Goal: Find specific page/section: Find specific page/section

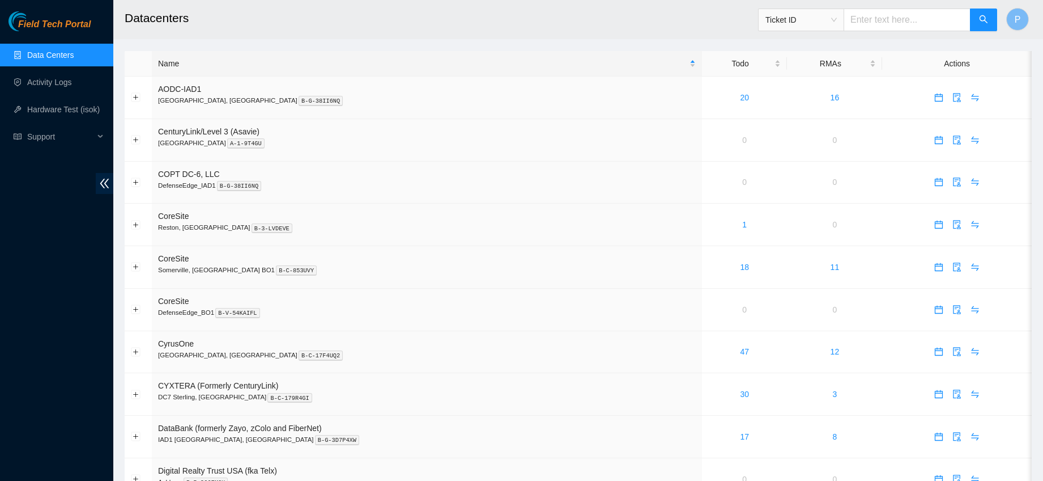
click at [214, 69] on div "Name" at bounding box center [427, 63] width 538 height 12
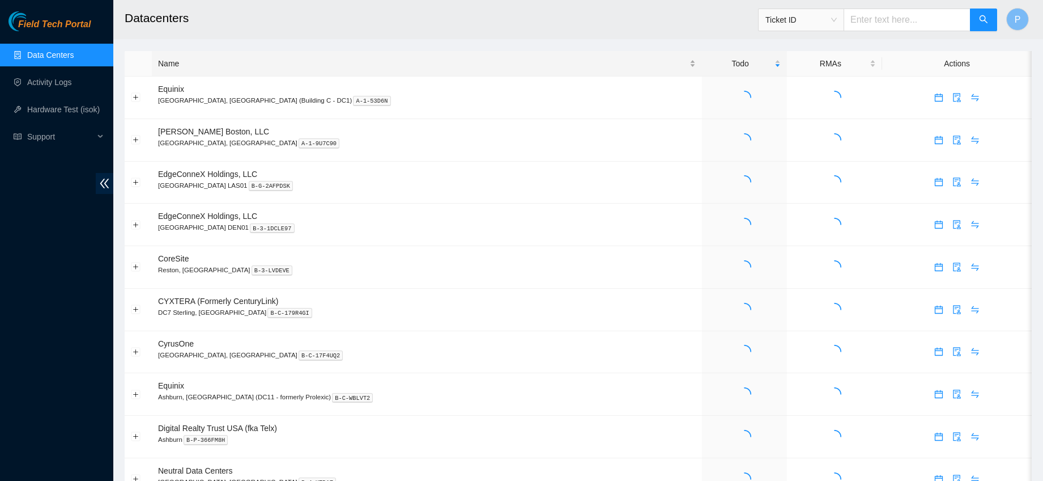
click at [209, 63] on div "Name" at bounding box center [427, 63] width 538 height 12
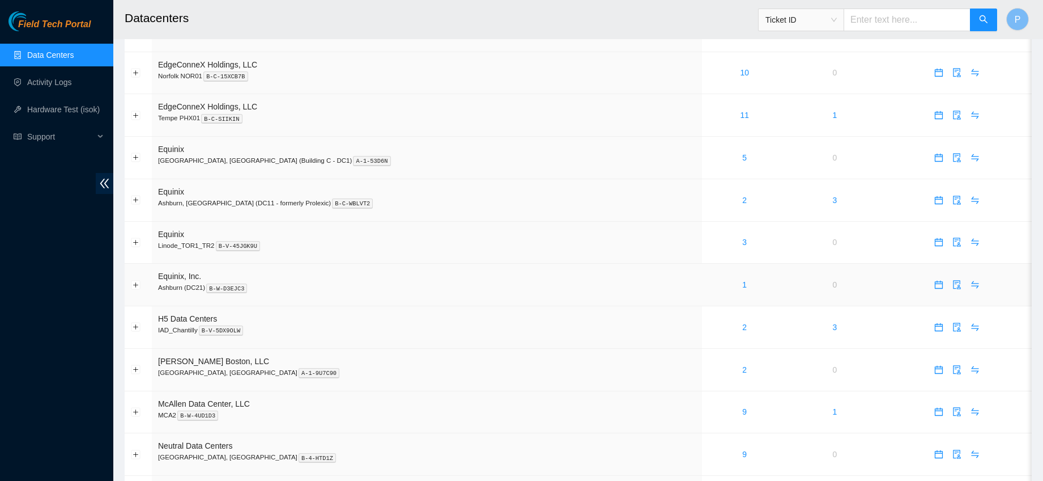
scroll to position [772, 0]
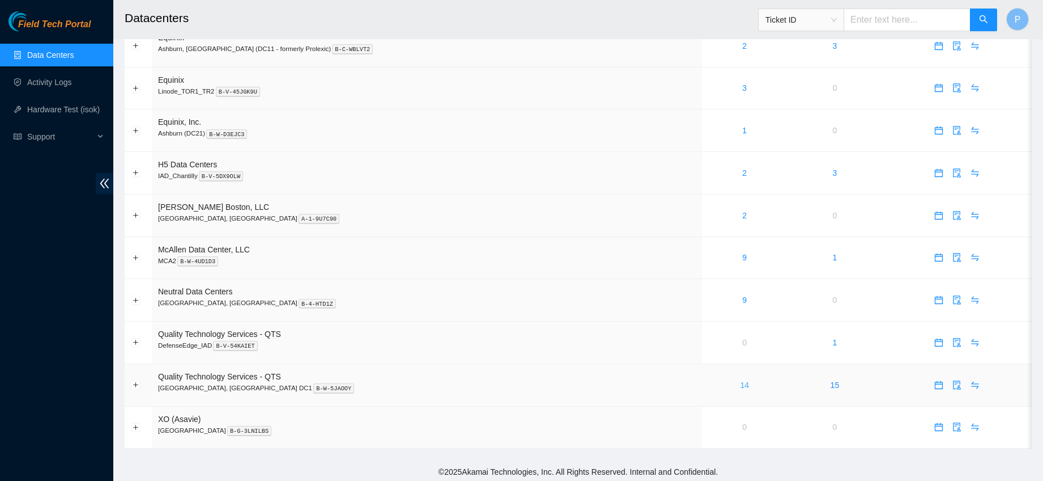
click at [740, 383] on link "14" at bounding box center [744, 384] width 9 height 9
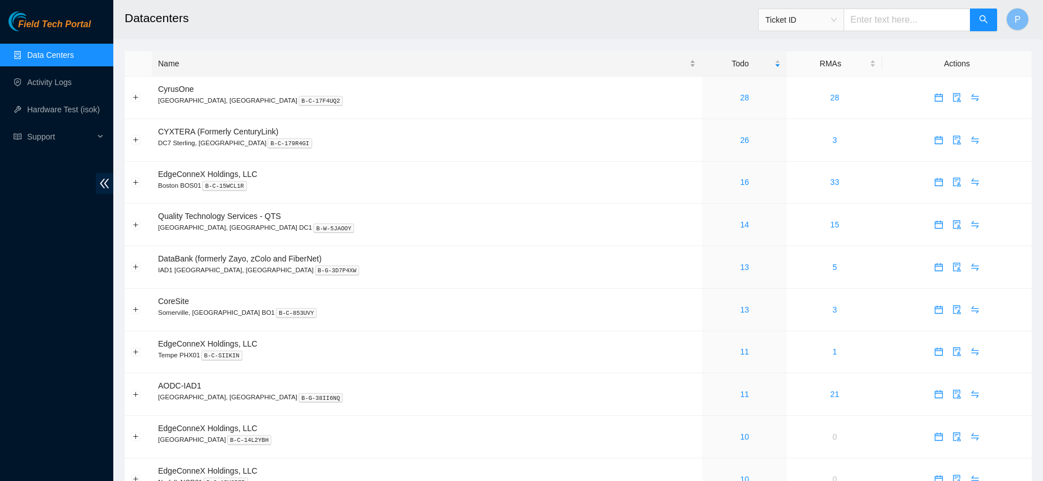
click at [215, 65] on div "Name" at bounding box center [427, 63] width 538 height 12
